Goal: Find specific page/section: Find specific page/section

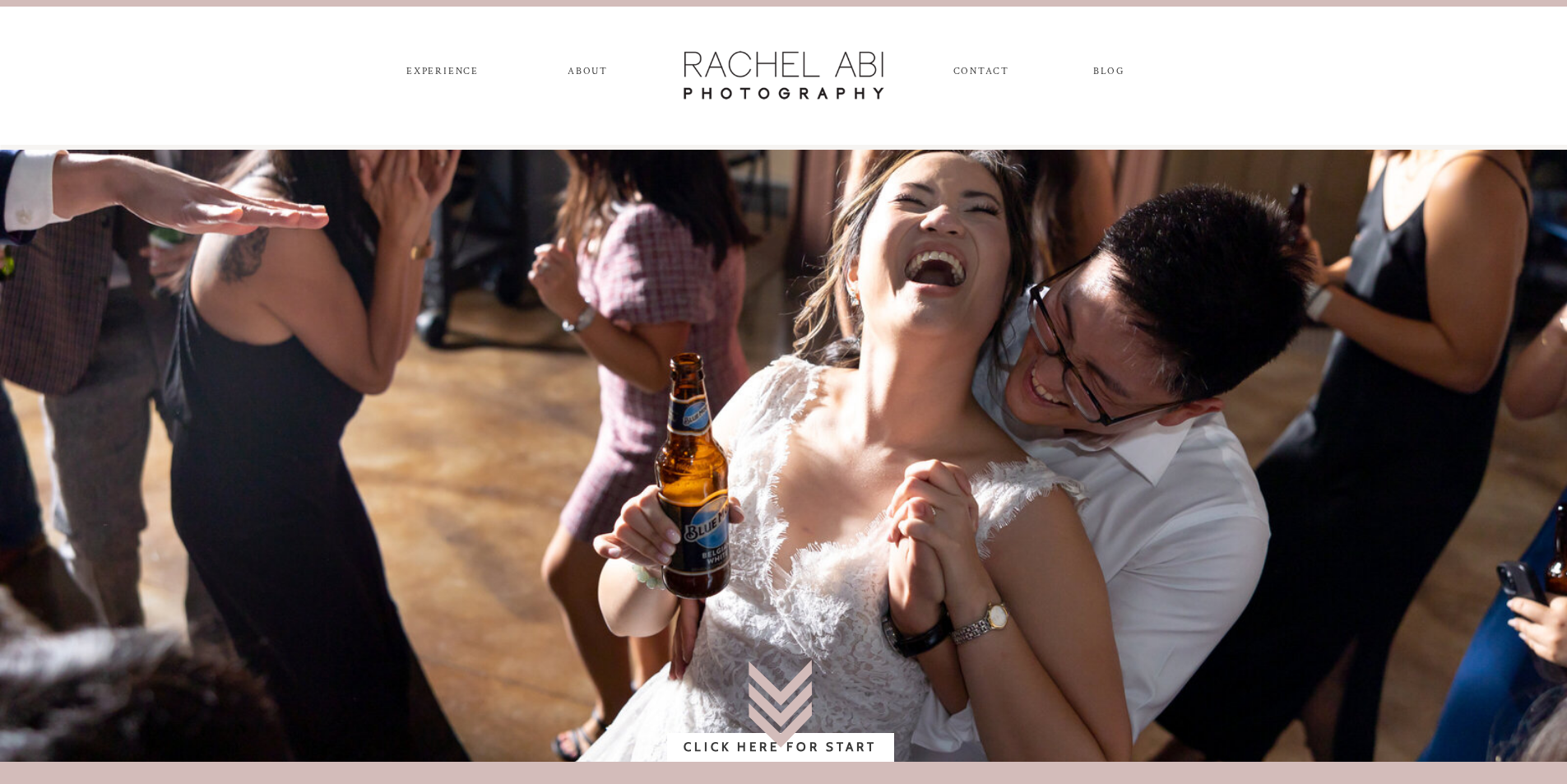
click at [444, 73] on nav "experience" at bounding box center [444, 74] width 87 height 18
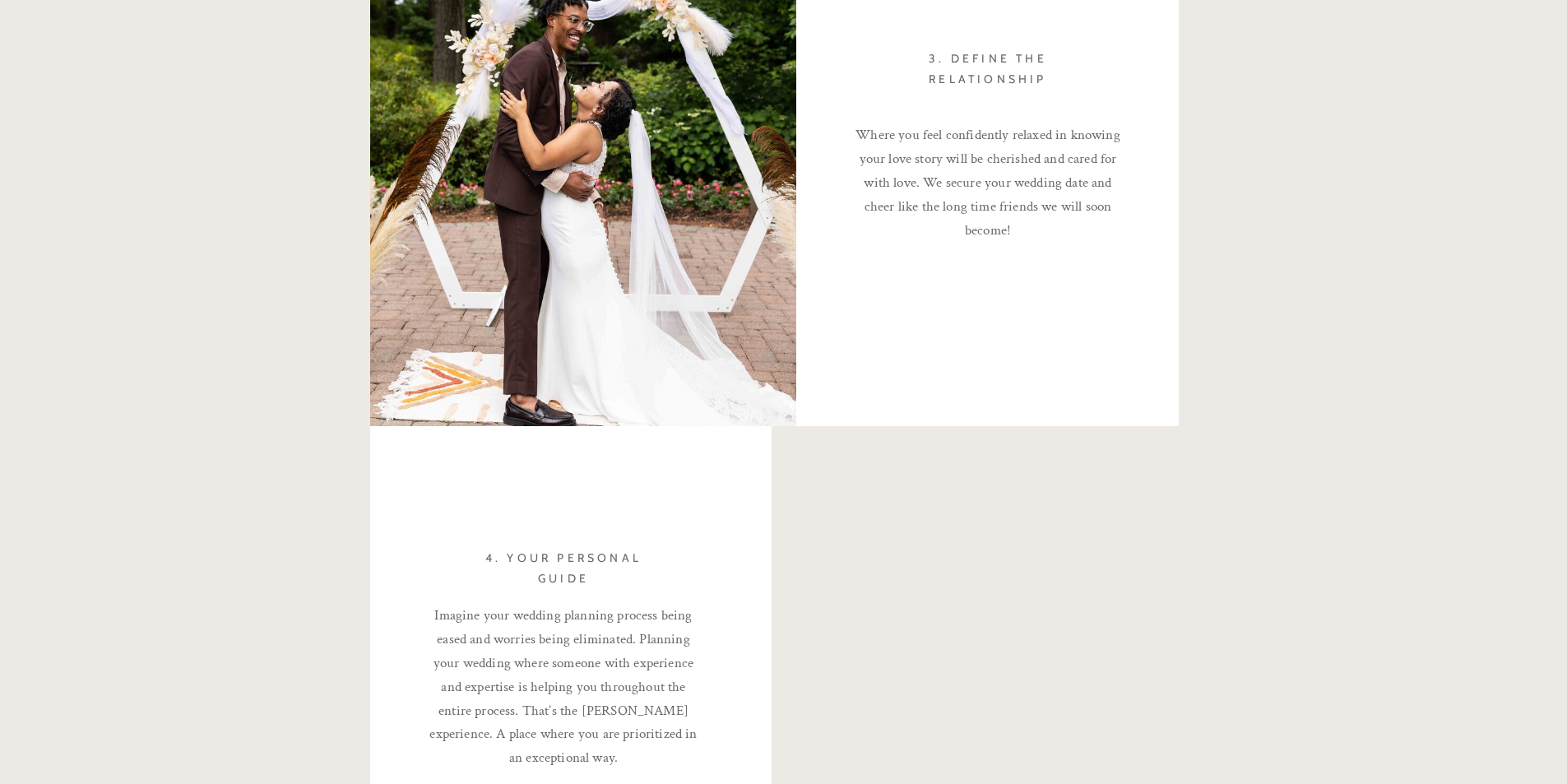
scroll to position [2796, 0]
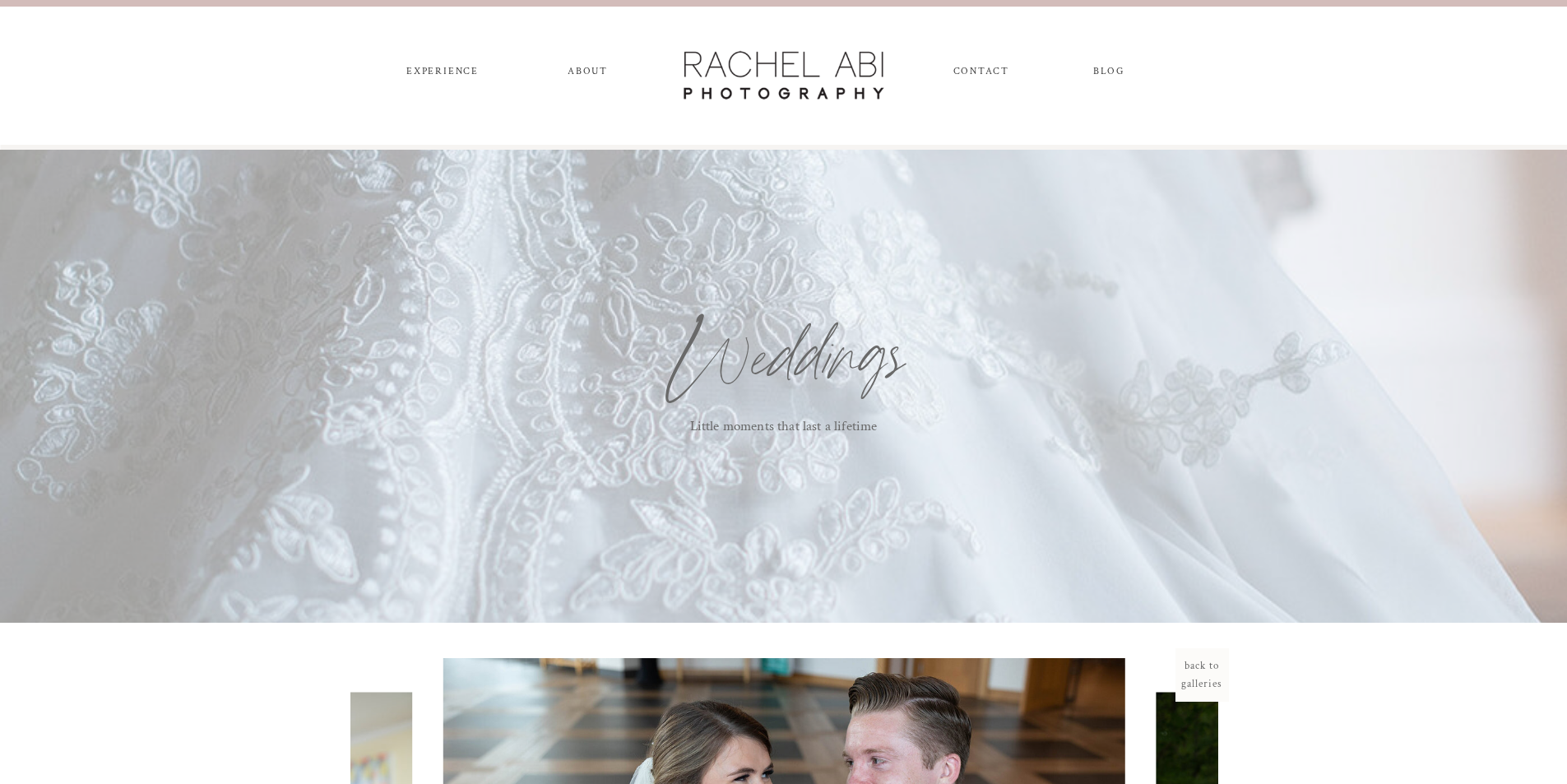
click at [982, 68] on nav "CONTACT" at bounding box center [981, 74] width 55 height 18
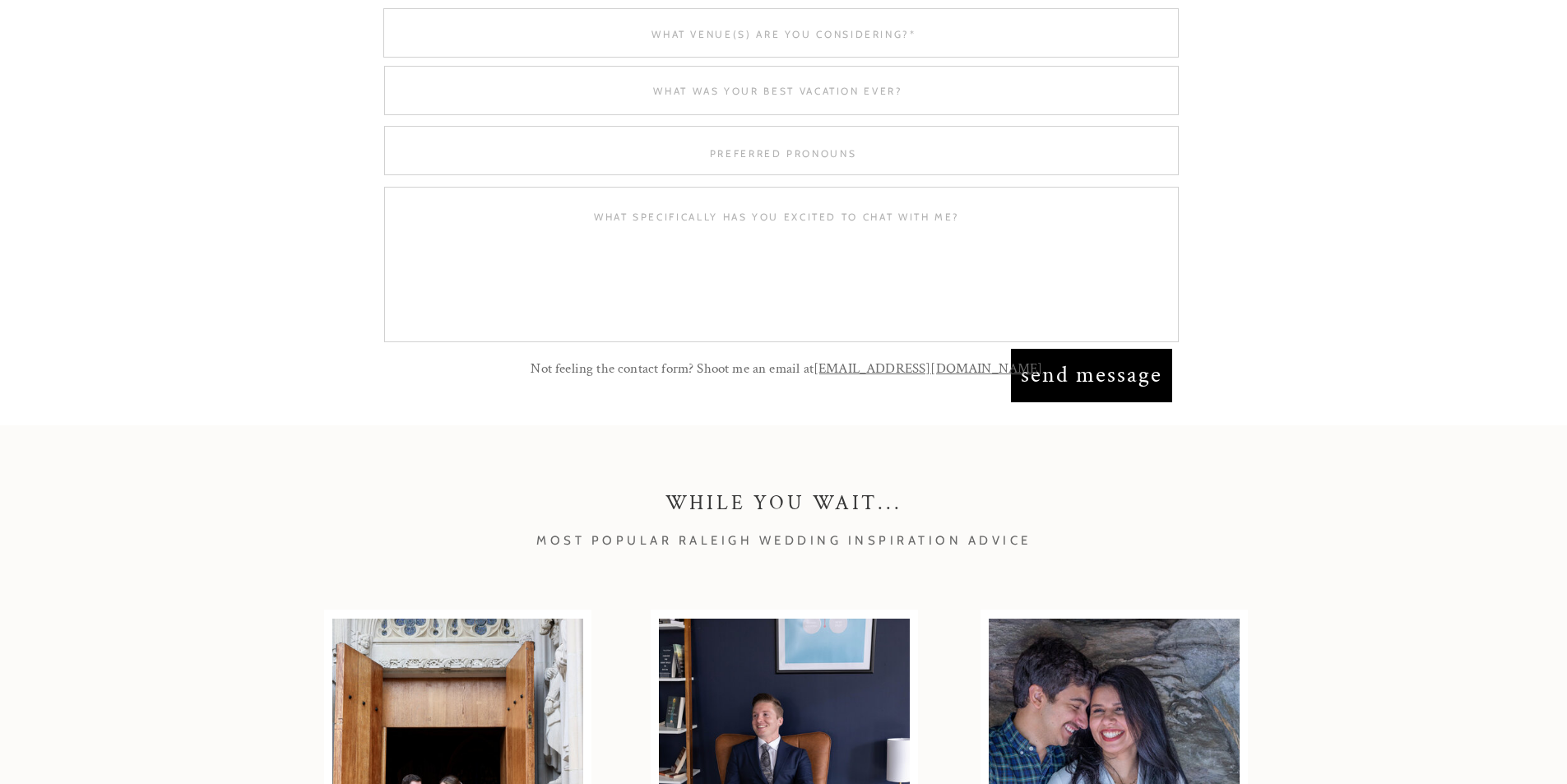
scroll to position [1233, 0]
